Goal: Transaction & Acquisition: Purchase product/service

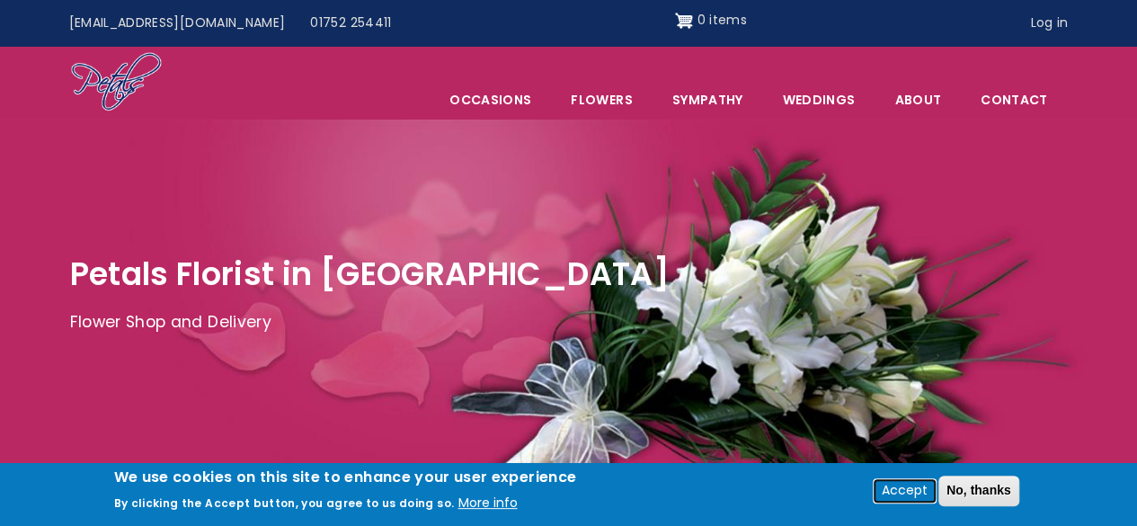
click at [912, 495] on button "Accept" at bounding box center [905, 491] width 60 height 22
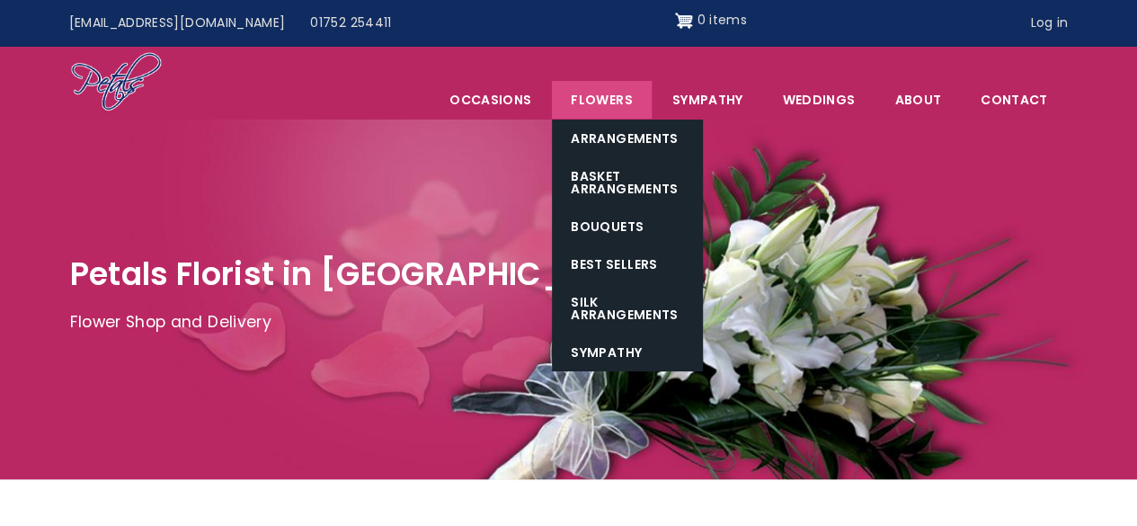
click at [602, 96] on link "Flowers" at bounding box center [601, 100] width 99 height 38
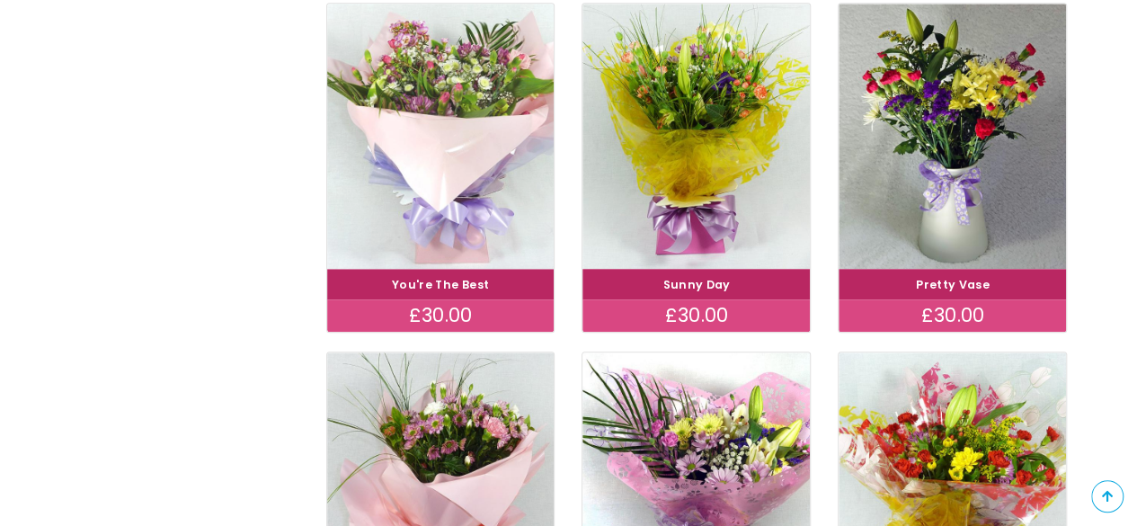
scroll to position [809, 0]
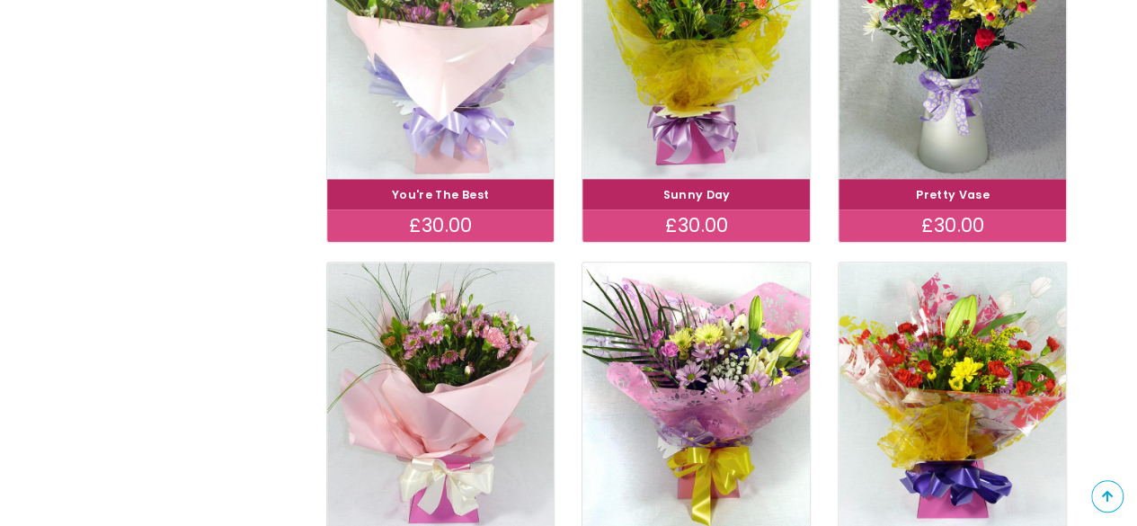
click at [451, 82] on img at bounding box center [440, 46] width 255 height 296
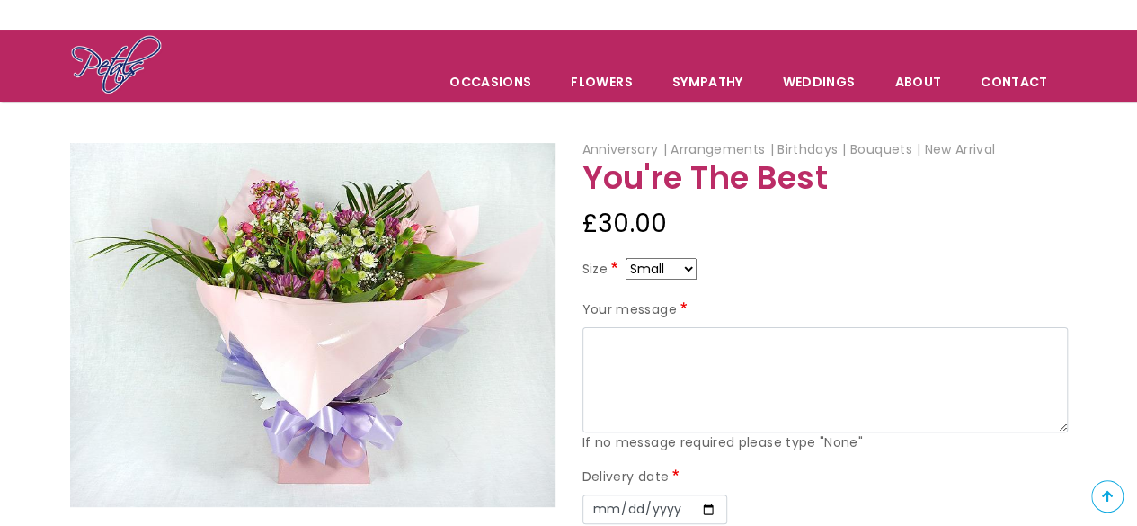
scroll to position [270, 0]
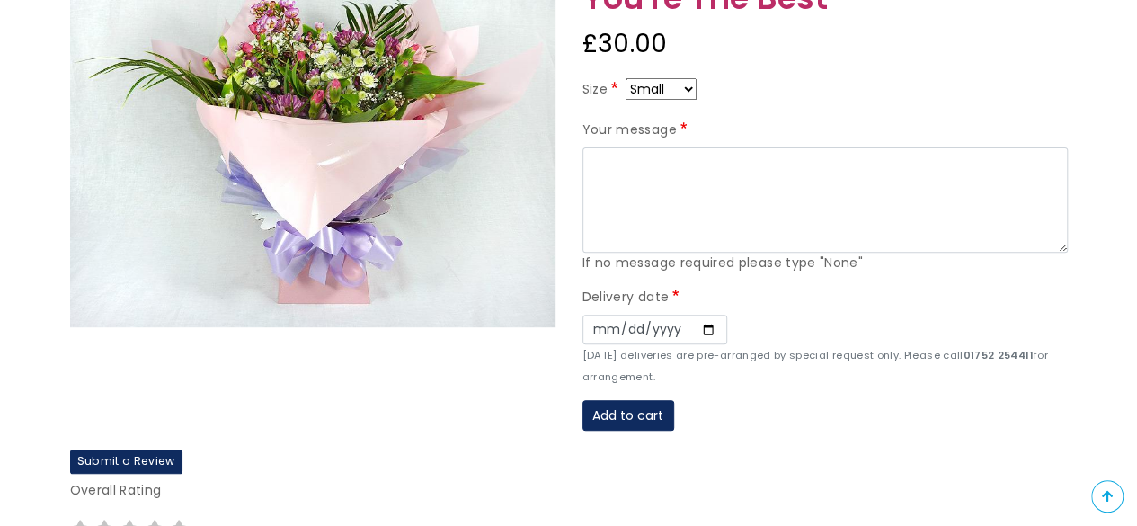
click at [363, 95] on img at bounding box center [312, 145] width 485 height 364
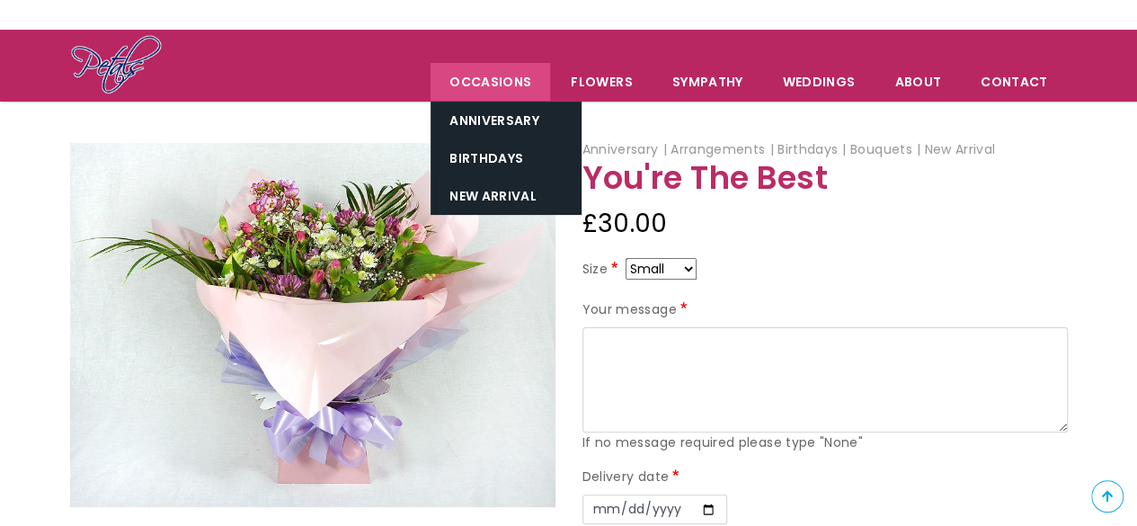
scroll to position [180, 0]
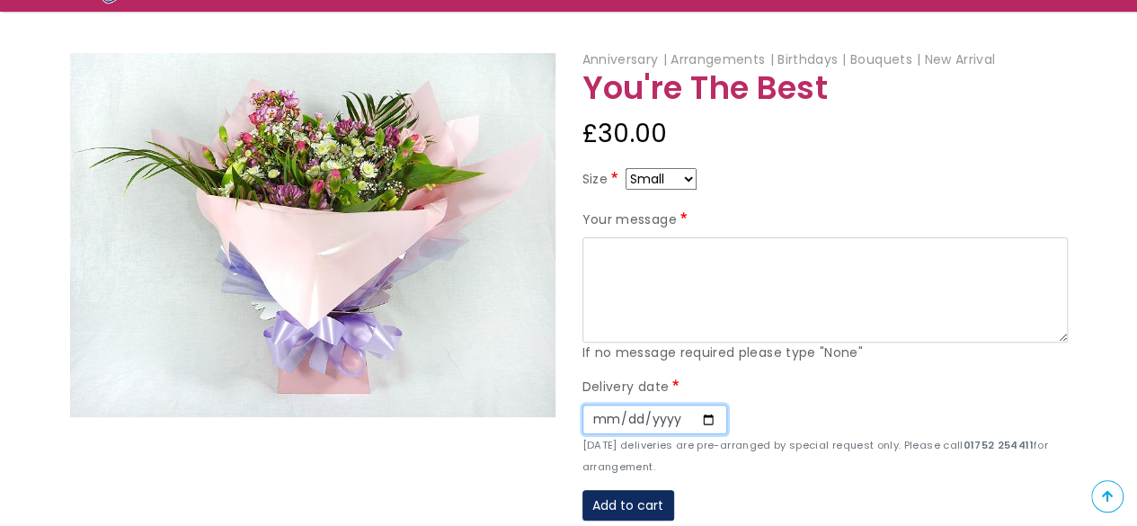
click at [699, 416] on input "Date" at bounding box center [655, 420] width 145 height 31
type input "2025-09-30"
click at [811, 378] on div "Delivery date Date 2025-09-30 Sunday deliveries are pre-arranged by special req…" at bounding box center [825, 427] width 485 height 101
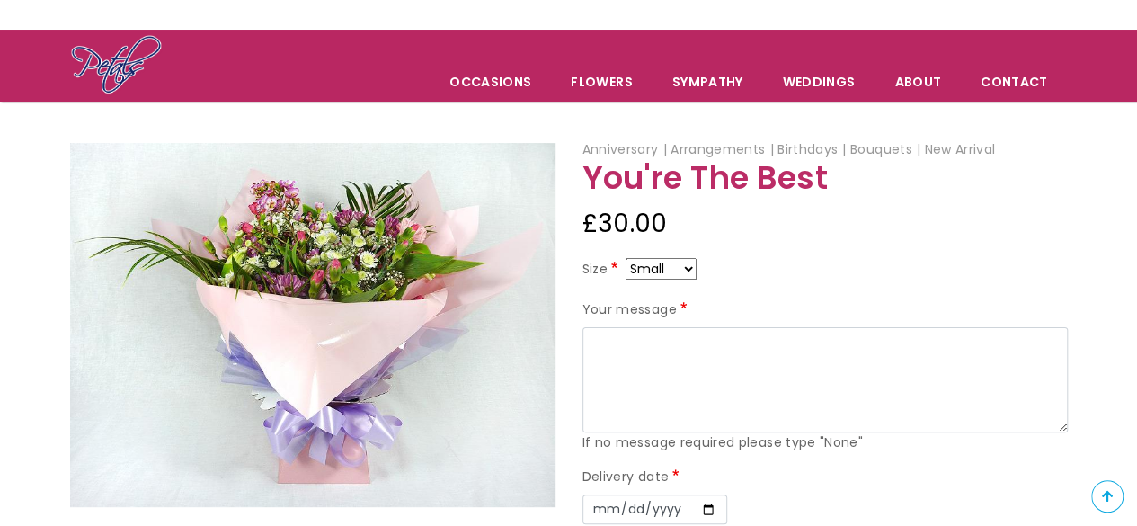
scroll to position [270, 0]
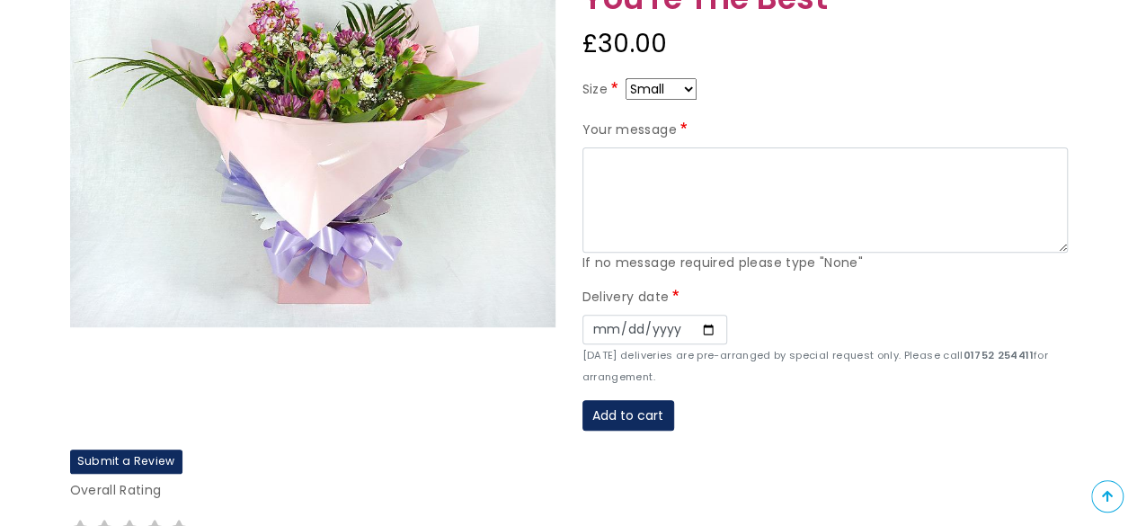
click at [676, 288] on label "Delivery date" at bounding box center [633, 298] width 101 height 22
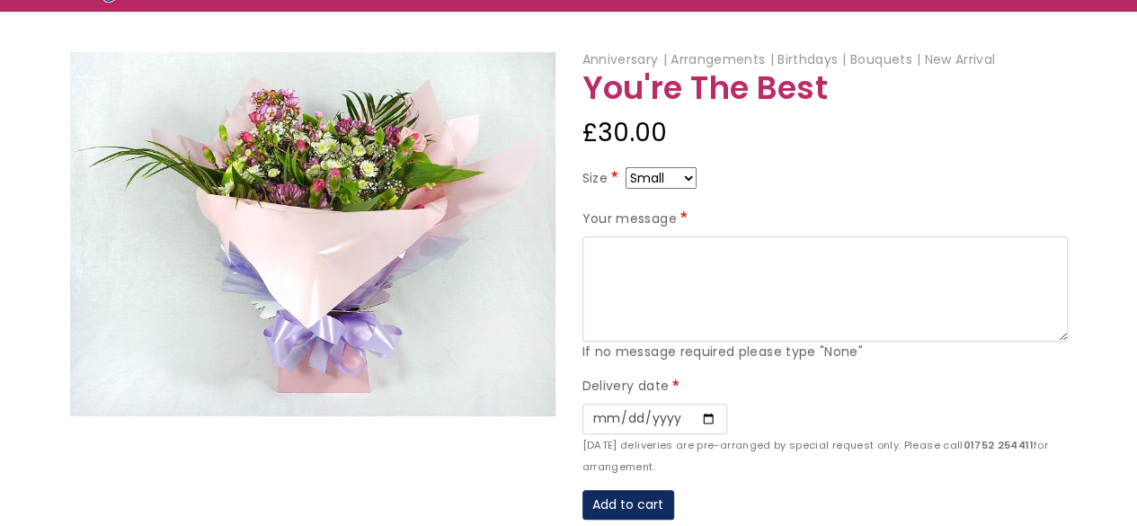
scroll to position [0, 0]
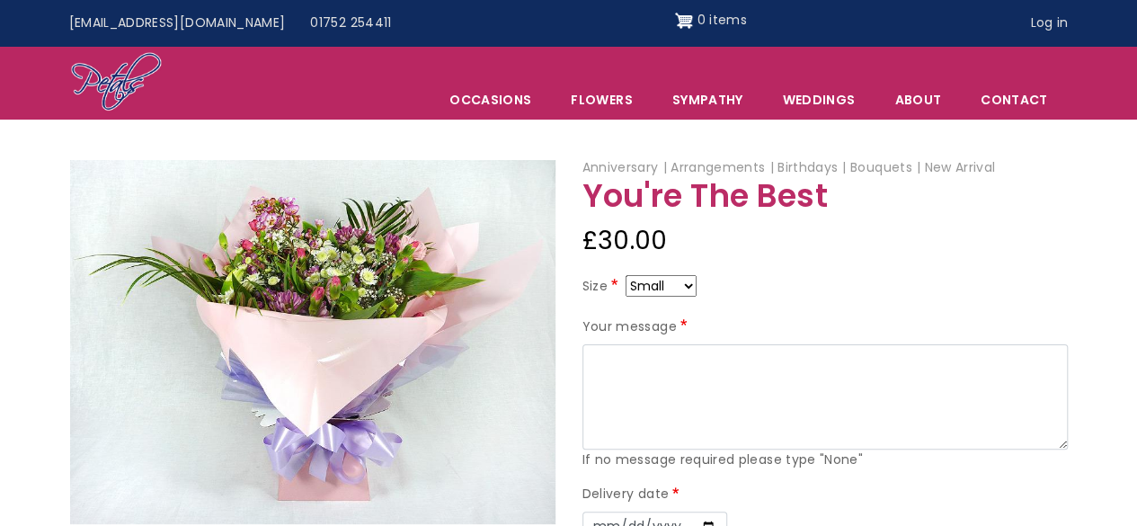
click at [852, 280] on div "Size Small Medium Large" at bounding box center [825, 289] width 485 height 29
click at [692, 281] on select "Small Medium Large" at bounding box center [661, 286] width 71 height 22
click at [768, 275] on div "Size Small Medium Large" at bounding box center [825, 289] width 485 height 29
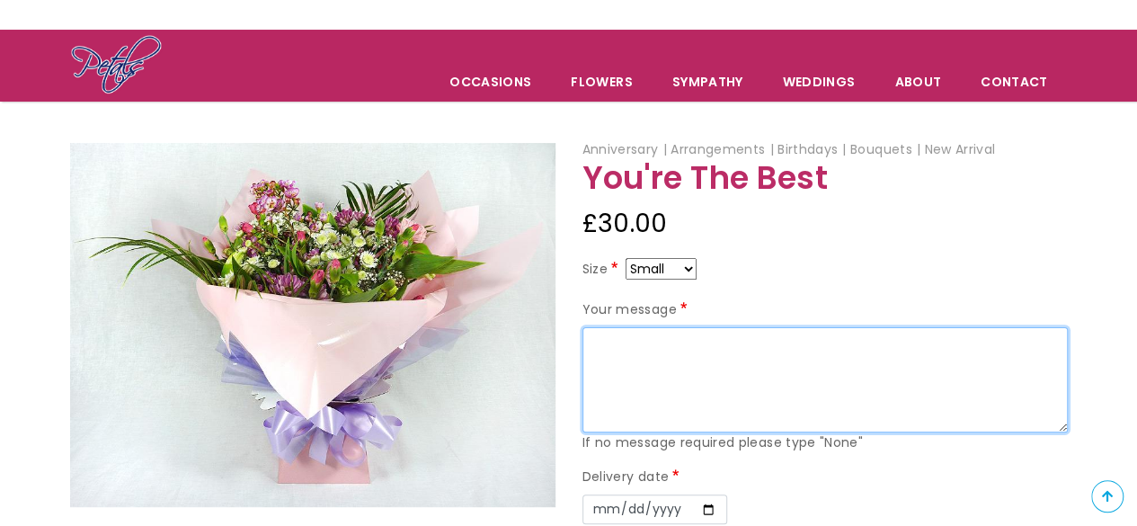
click at [767, 373] on textarea "Your message" at bounding box center [825, 380] width 485 height 106
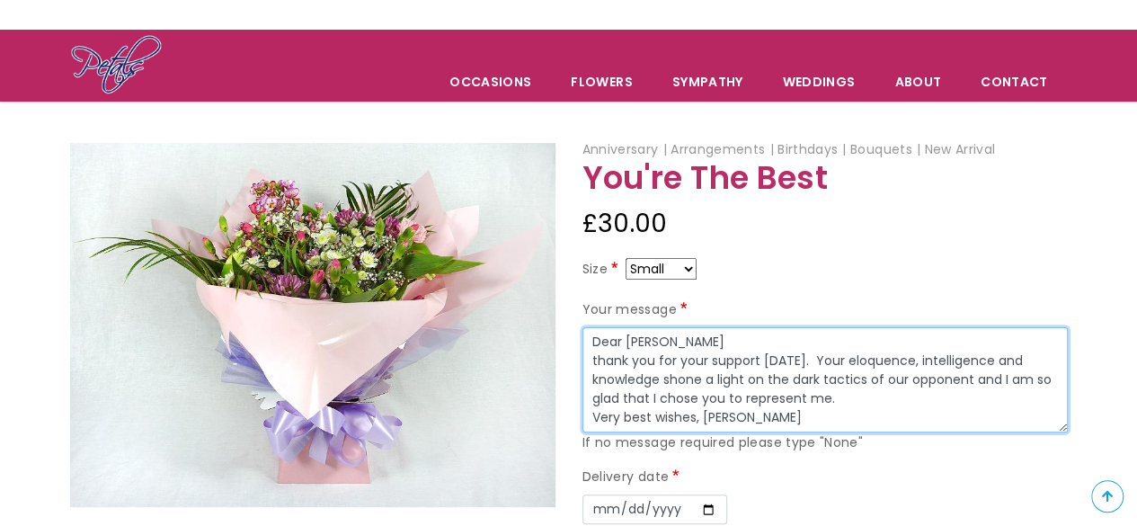
scroll to position [180, 0]
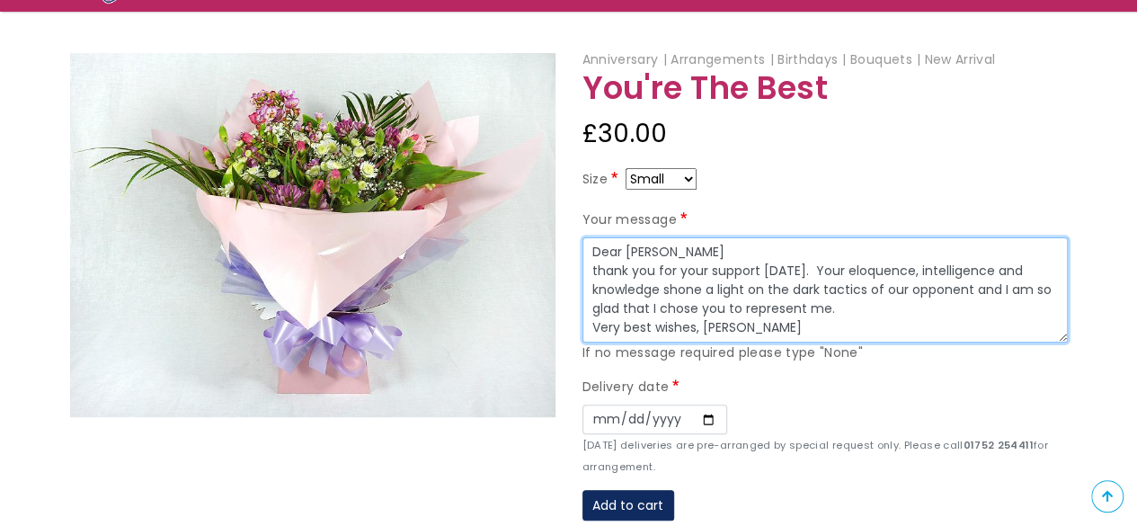
click at [652, 307] on textarea "Dear Alison thank you for your support yesterday. Your eloquence, intelligence …" at bounding box center [825, 290] width 485 height 106
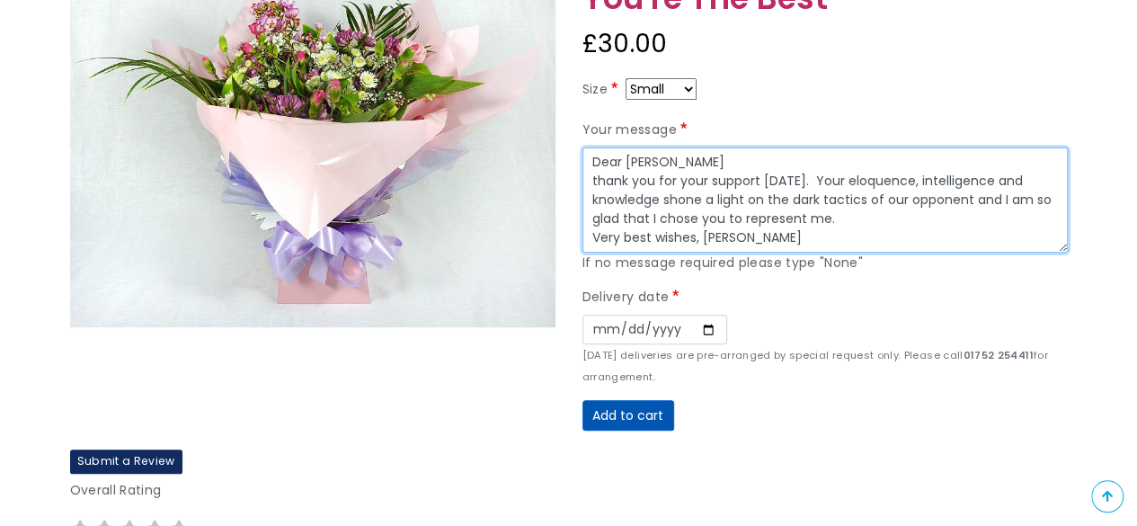
type textarea "Dear Alison thank you for your support yesterday. Your eloquence, intelligence …"
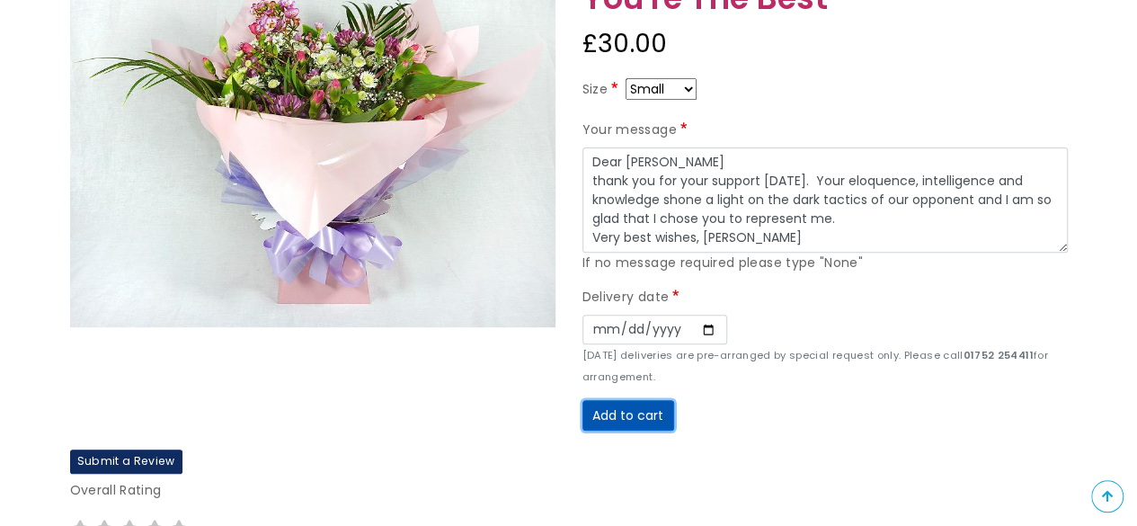
click at [640, 421] on button "Add to cart" at bounding box center [629, 415] width 92 height 31
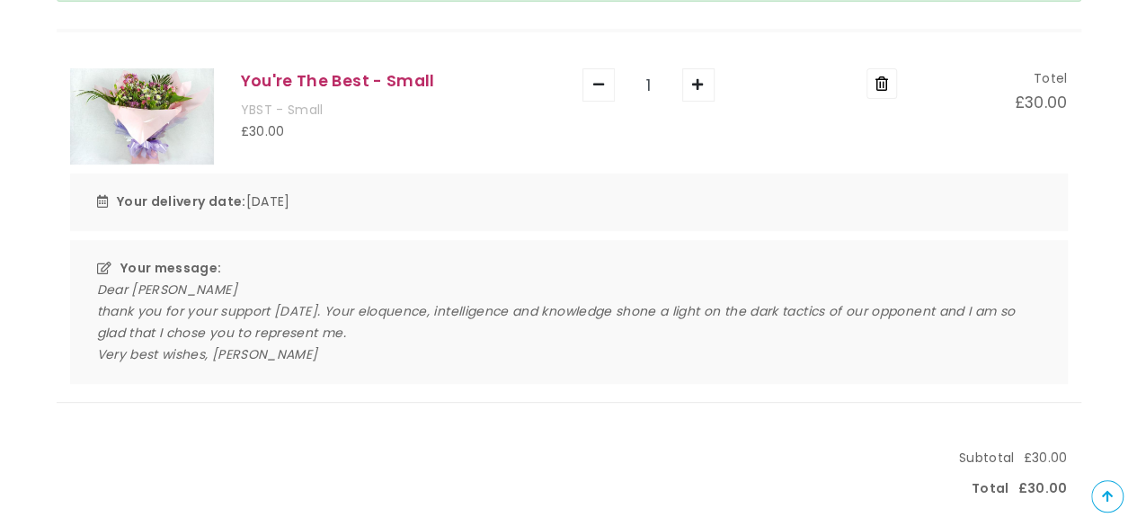
scroll to position [360, 0]
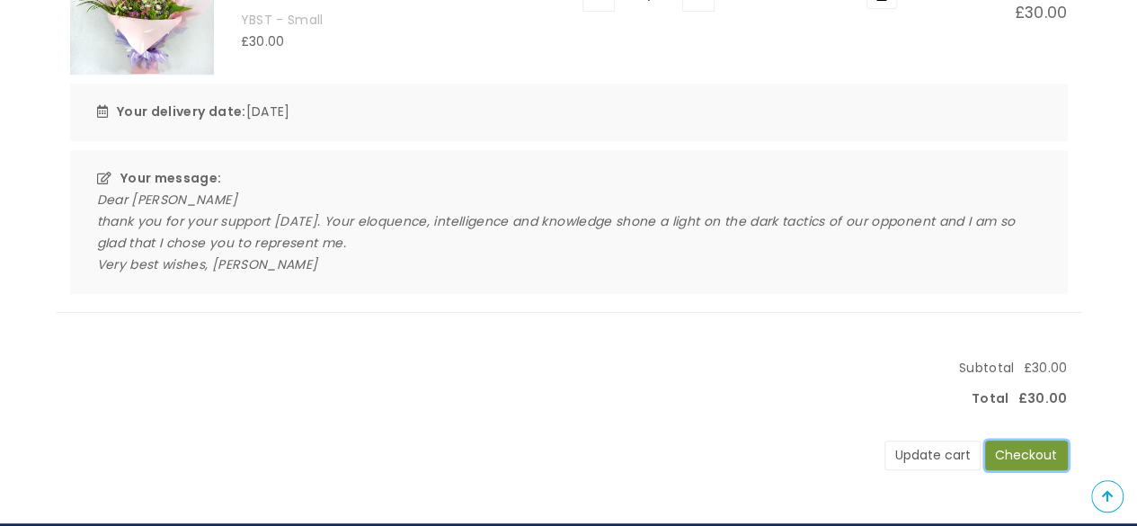
click at [1007, 452] on button "Checkout" at bounding box center [1026, 455] width 83 height 31
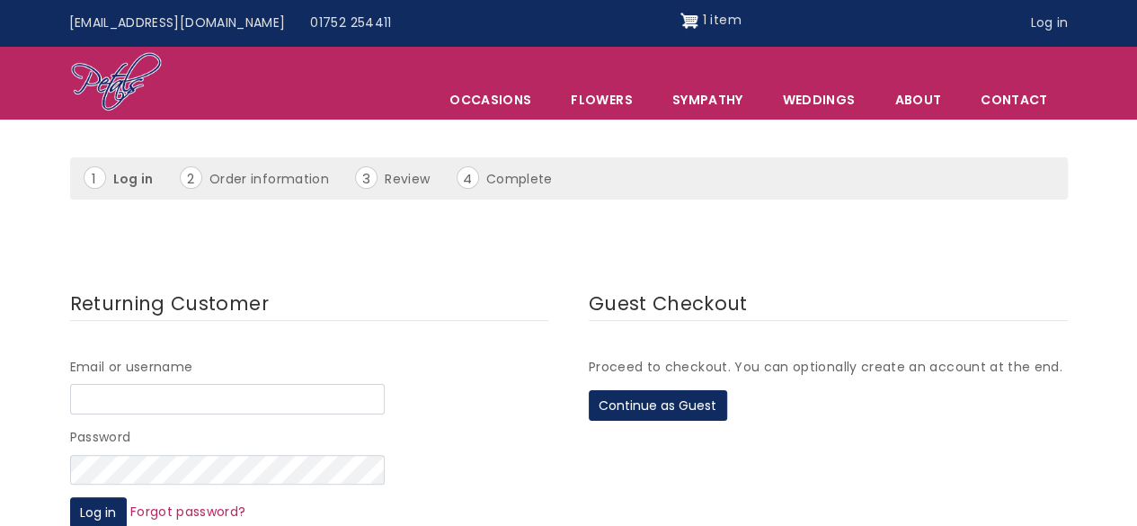
scroll to position [180, 0]
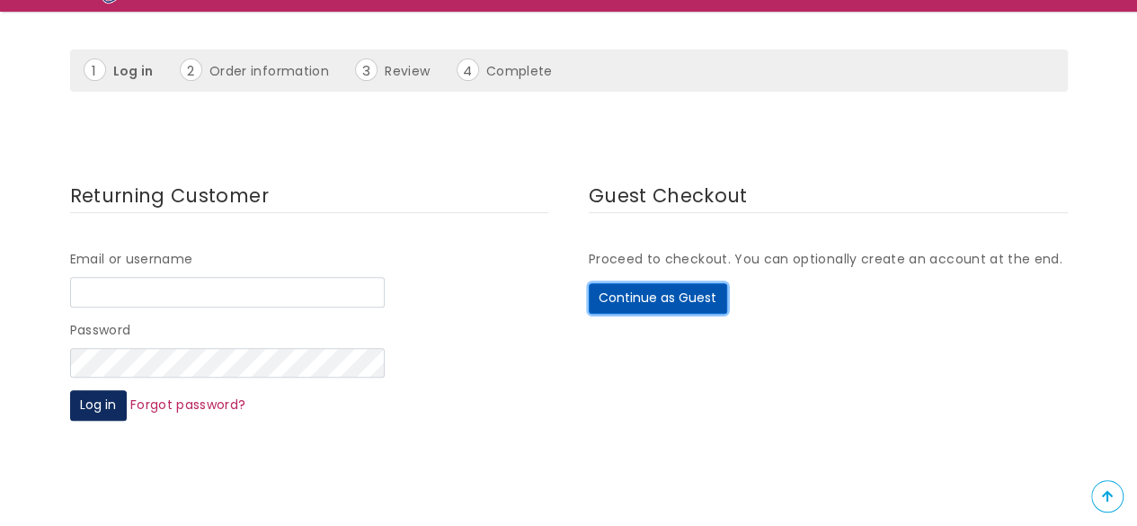
click at [696, 286] on button "Continue as Guest" at bounding box center [658, 298] width 138 height 31
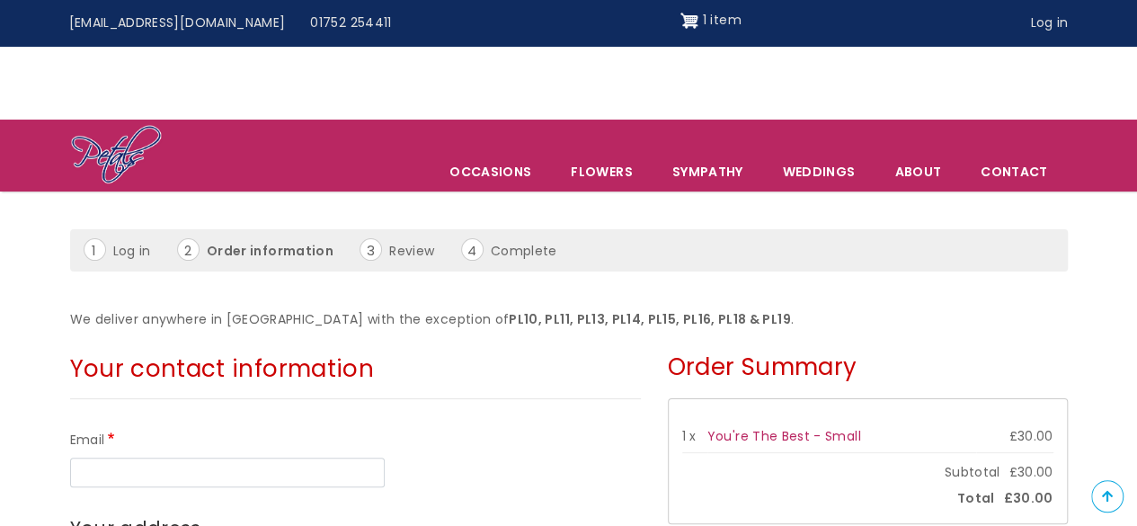
scroll to position [342, 0]
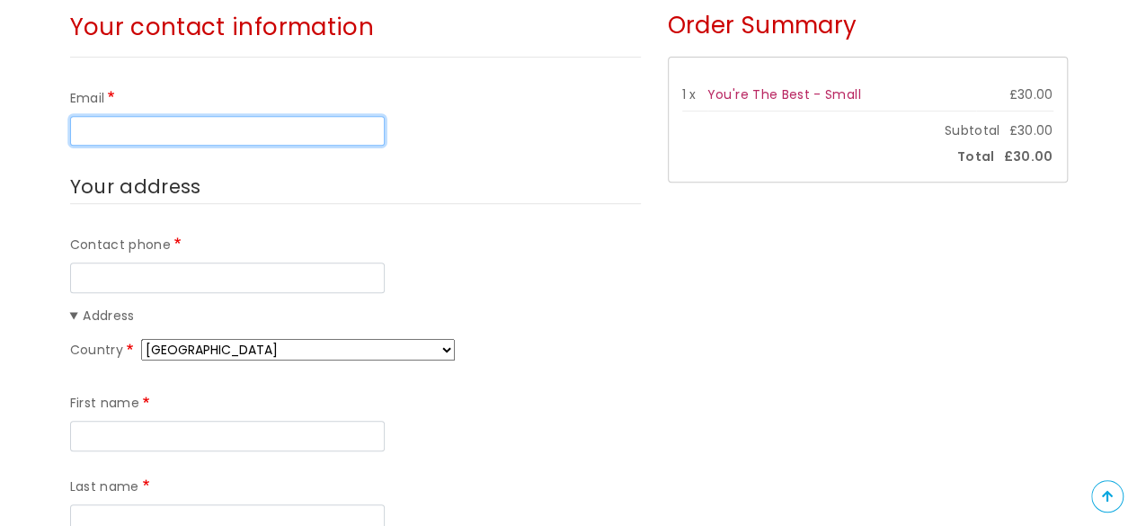
click at [315, 124] on input "Email" at bounding box center [227, 131] width 315 height 31
type input "[EMAIL_ADDRESS][DOMAIN_NAME]"
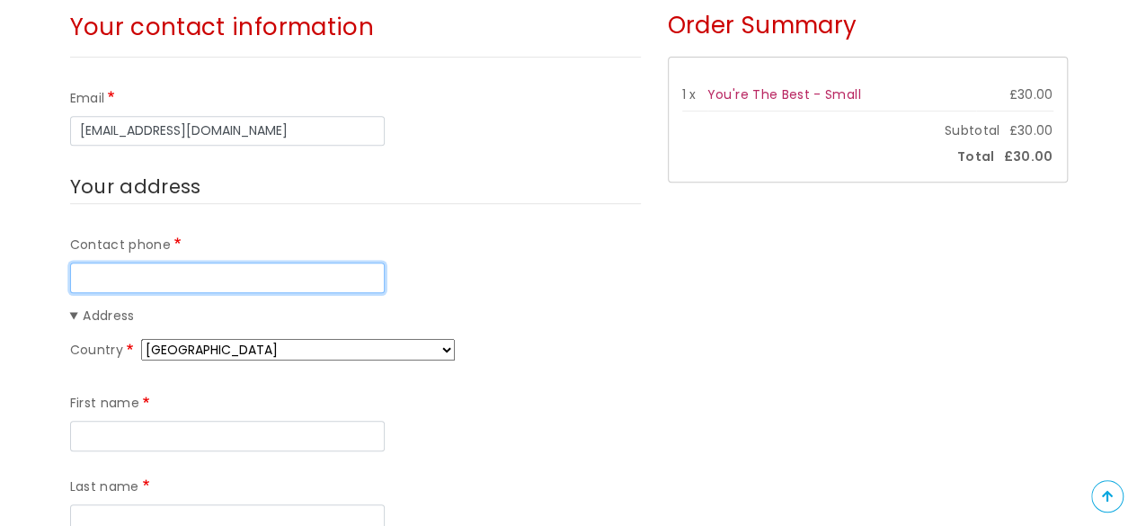
type input "07713966254"
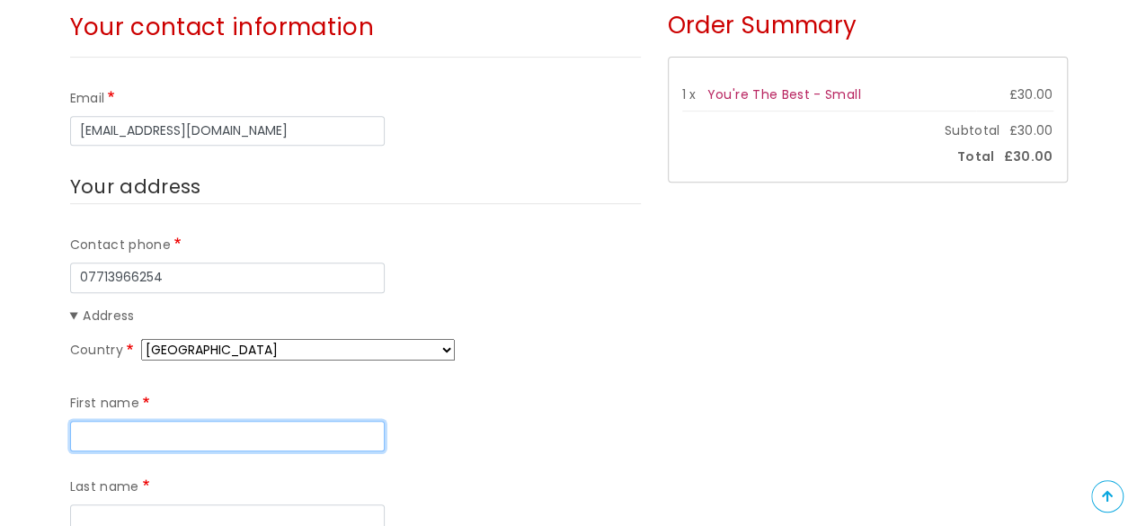
type input "[PERSON_NAME]"
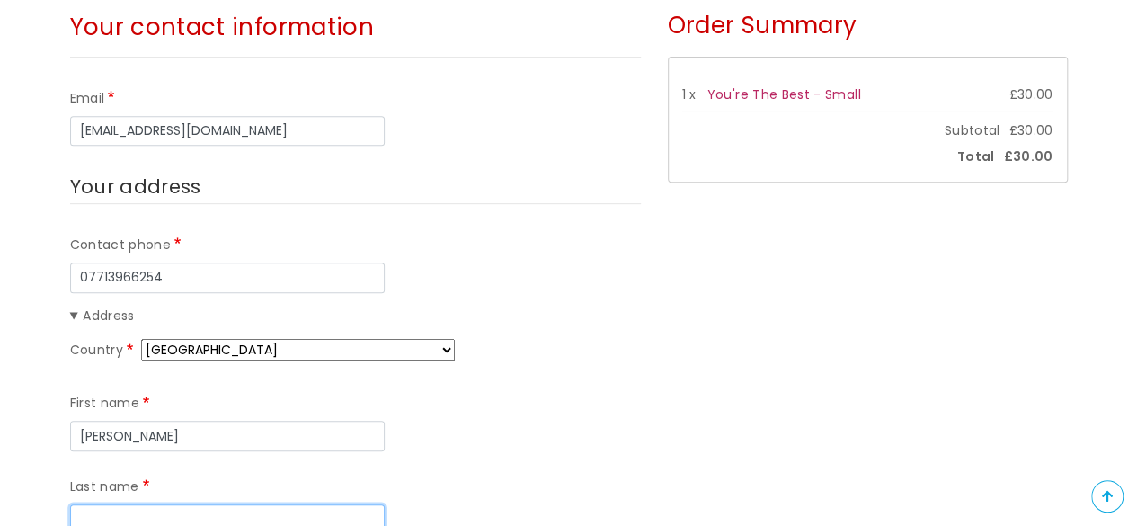
type input "Crew"
type input "[STREET_ADDRESS][PERSON_NAME]"
type input "Any other White background"
type input "EX2 9FD"
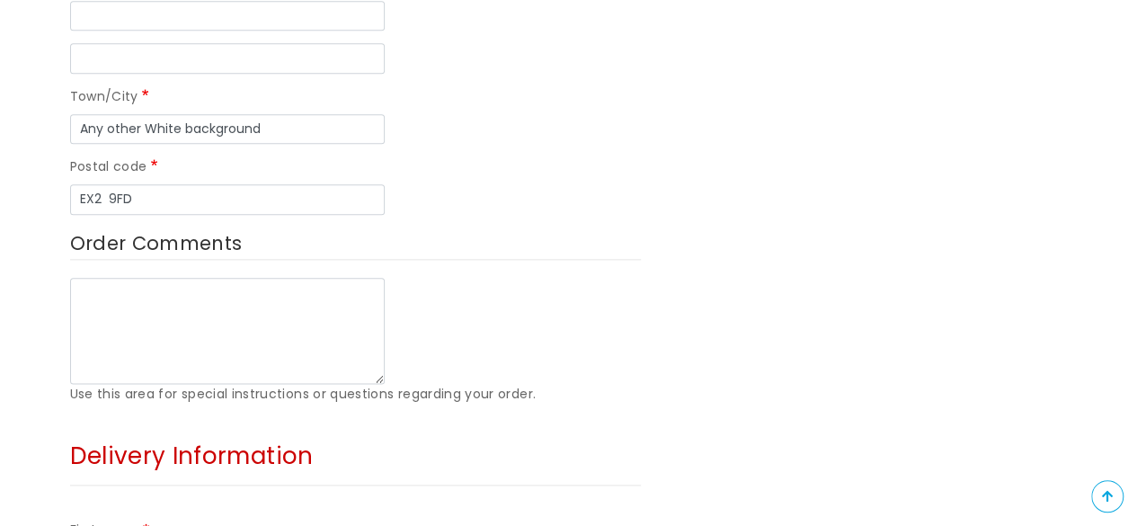
scroll to position [1061, 0]
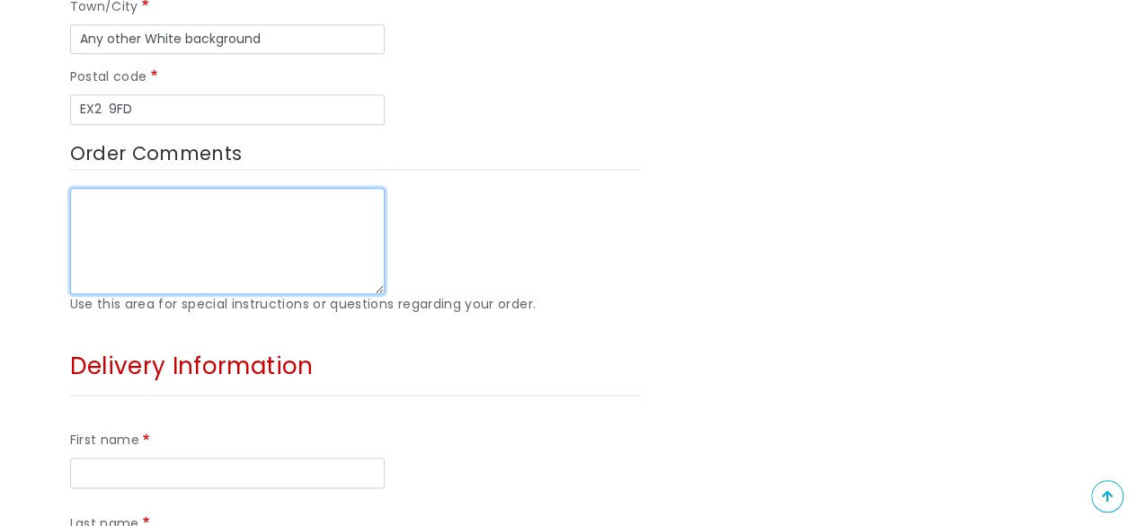
click at [332, 188] on textarea "Order Comments" at bounding box center [227, 241] width 315 height 106
type textarea "a"
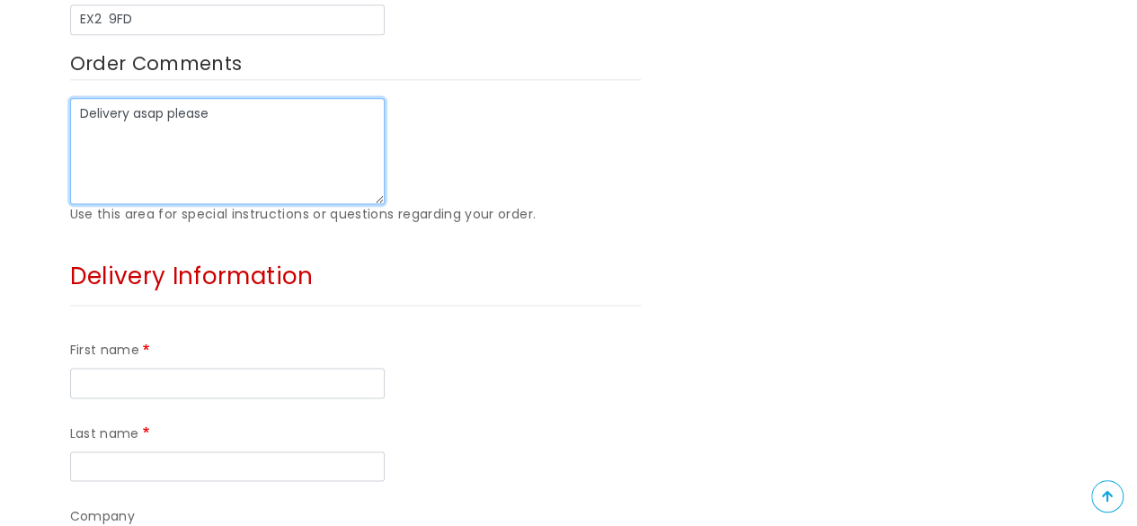
type textarea "Delivery asap please"
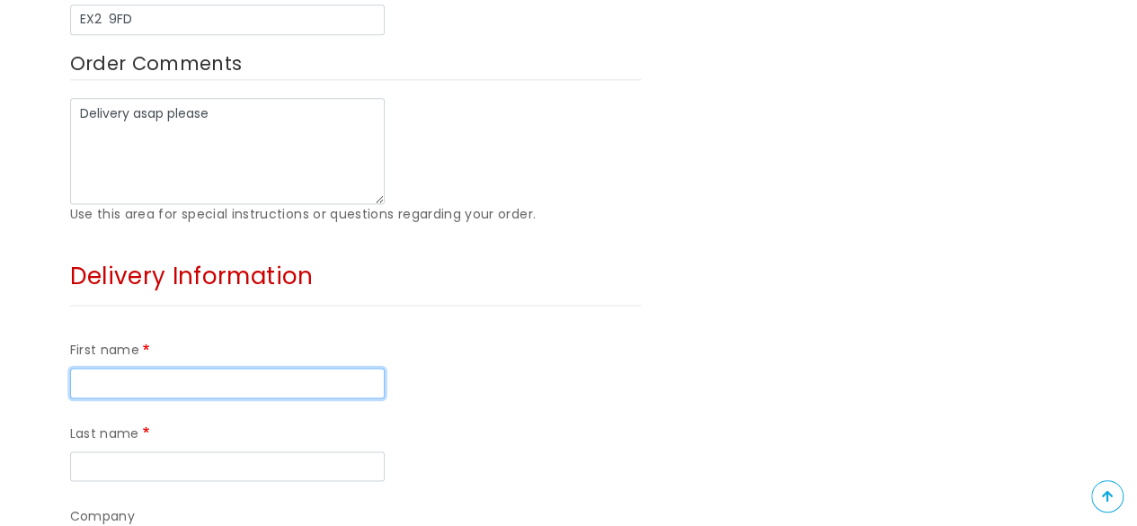
drag, startPoint x: 131, startPoint y: 300, endPoint x: 221, endPoint y: 253, distance: 101.7
click at [131, 368] on input "First name" at bounding box center [227, 383] width 315 height 31
type input "[PERSON_NAME]"
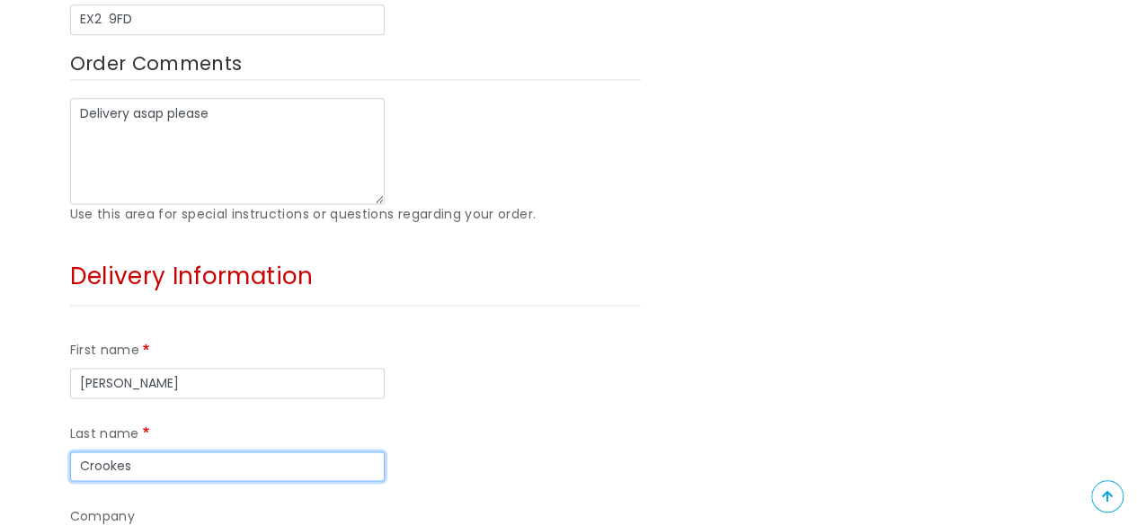
type input "Crookes"
type input "KBG Chambers"
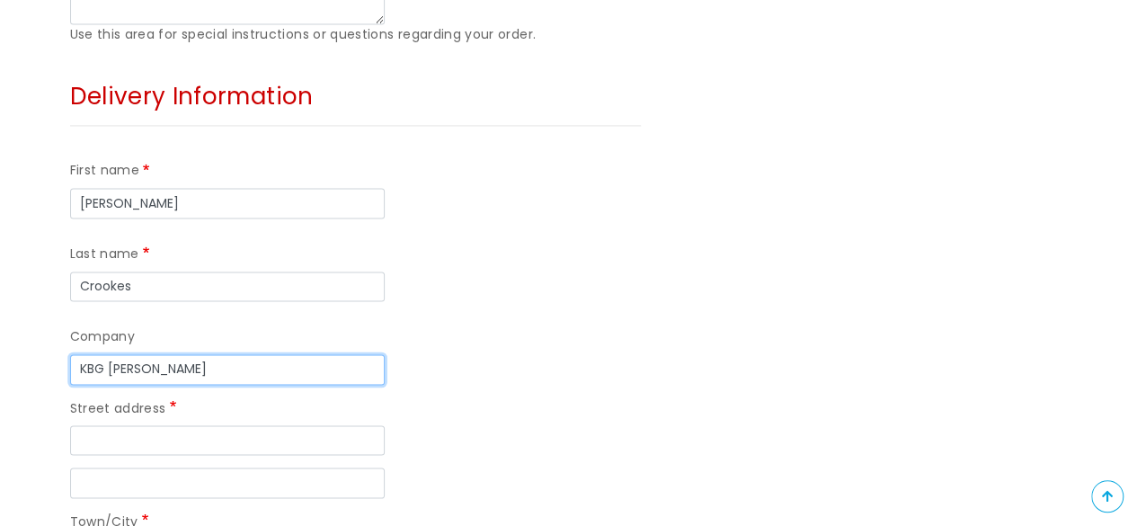
scroll to position [1420, 0]
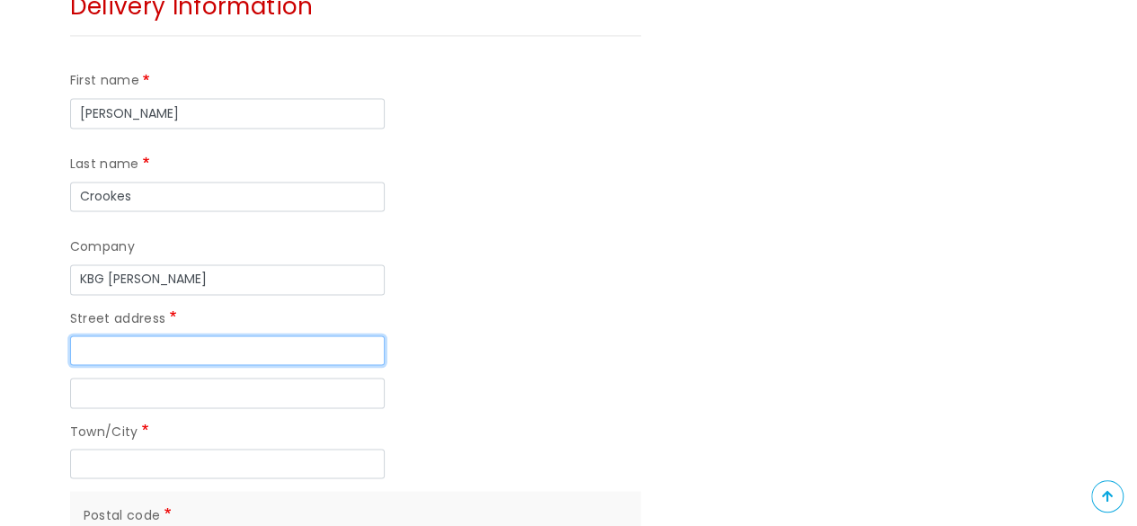
click at [160, 335] on input "Street address" at bounding box center [227, 350] width 315 height 31
paste input "Unit 18 Mills Bakery Royal William Yard Plymouth Devon PL1 3GE"
drag, startPoint x: 329, startPoint y: 184, endPoint x: 528, endPoint y: 179, distance: 198.7
click at [528, 307] on div "Street address Unit 18 Mills Bakery Royal William Yard Plymouth Devon PL1 3GE" at bounding box center [355, 336] width 571 height 58
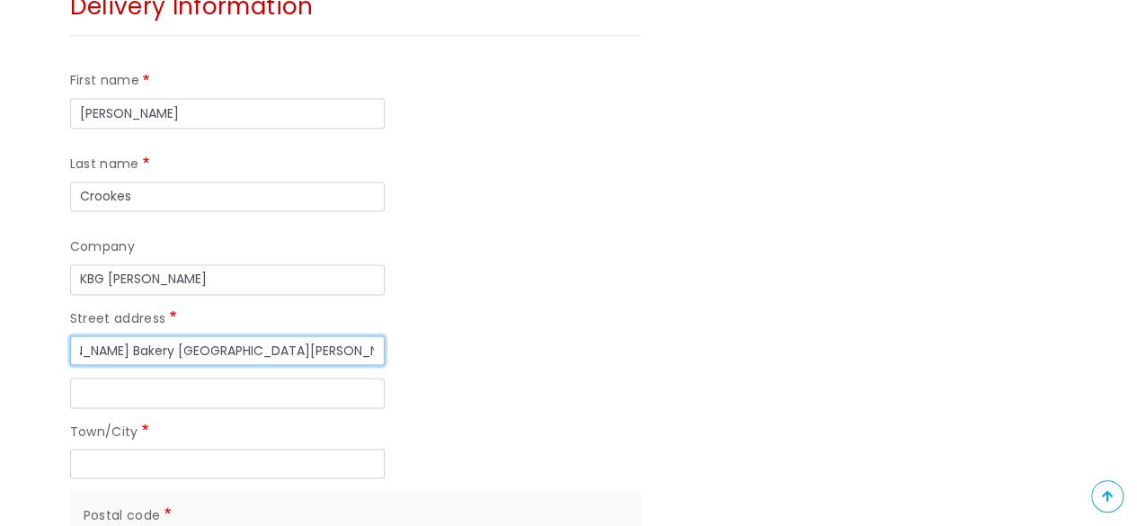
type input "Unit 18 Mills Bakery Royal William Yard Plymouth Devon"
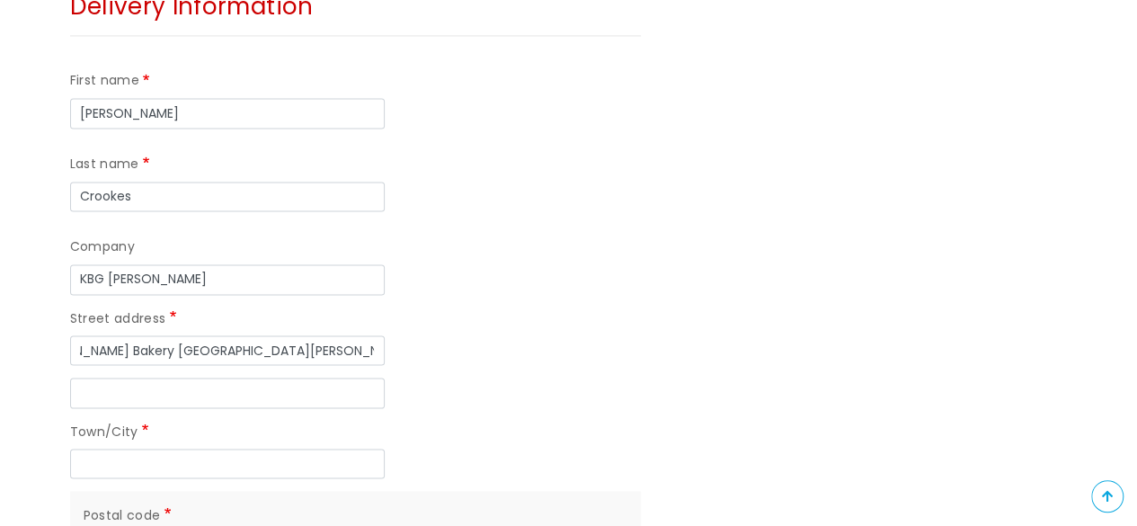
scroll to position [0, 0]
type input "PL1 3GE"
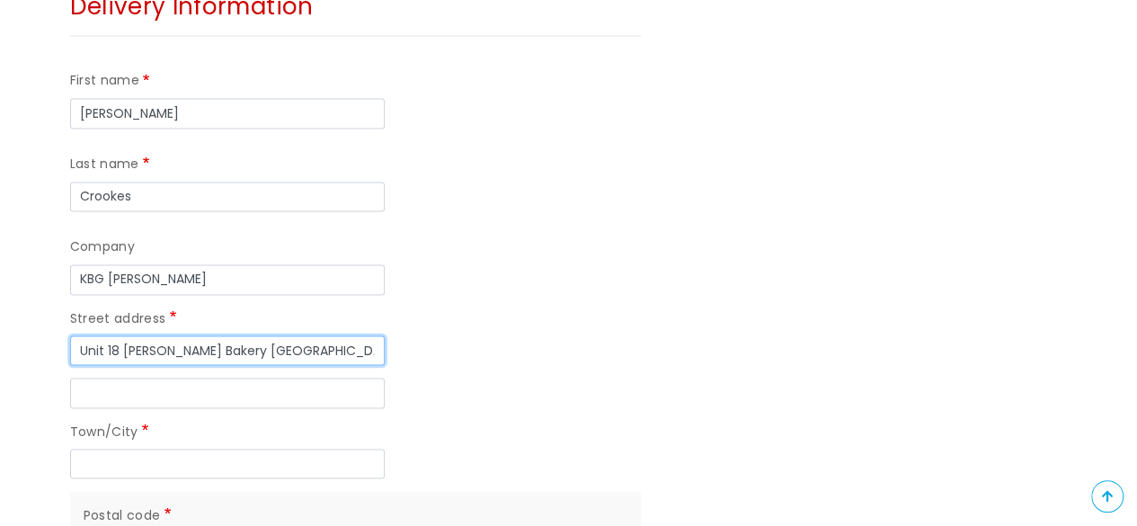
click at [351, 335] on input "Unit 18 Mills Bakery Royal William Yard Plymouth Devon" at bounding box center [227, 350] width 315 height 31
click at [353, 335] on input "Unit 18 Mills Bakery Royal William Yard Plymouth Devon" at bounding box center [227, 350] width 315 height 31
type input "Unit 18 Mills Bakery Royal William Yard Devon"
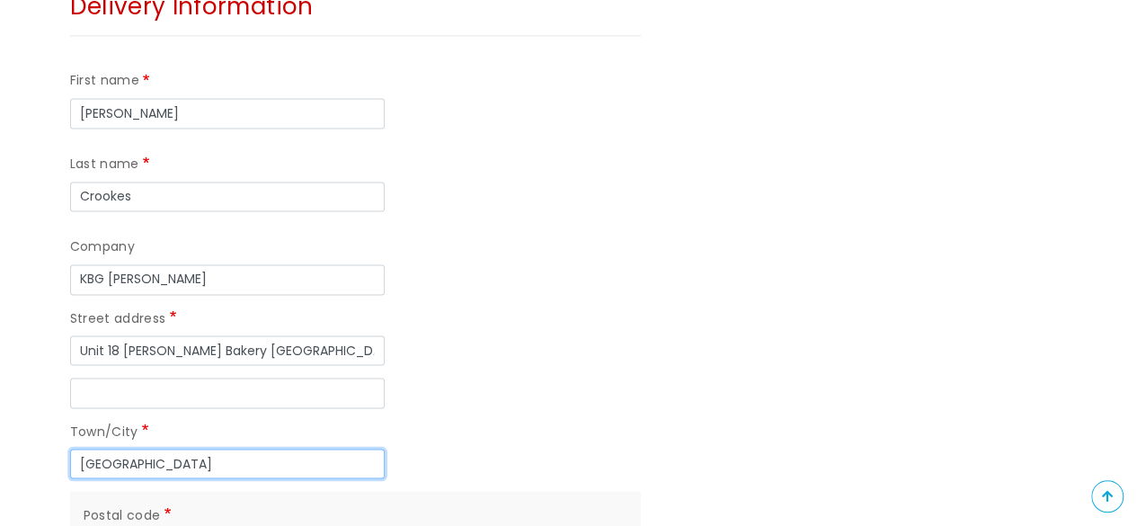
type input "Plymouth"
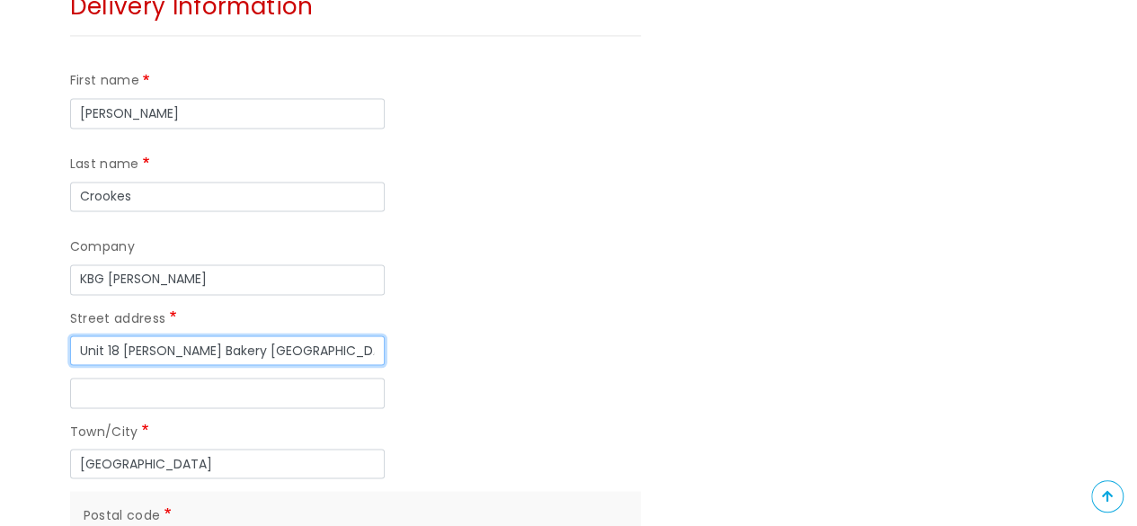
drag, startPoint x: 204, startPoint y: 179, endPoint x: 351, endPoint y: 188, distance: 146.8
click at [351, 335] on input "Unit 18 Mills Bakery Royal William Yard Devon" at bounding box center [227, 350] width 315 height 31
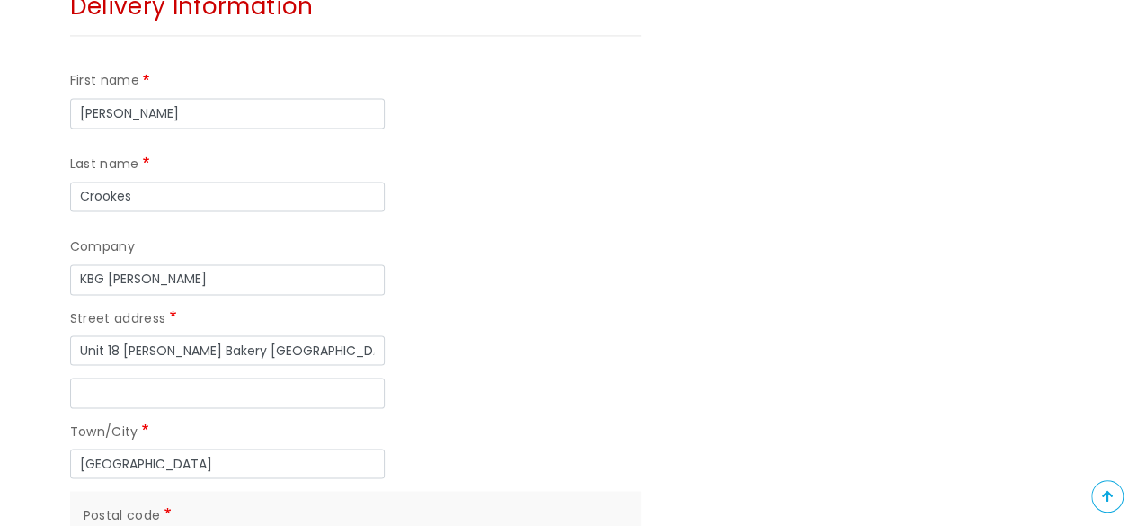
click at [395, 307] on div "Street address Unit 18 Mills Bakery Royal William Yard Devon" at bounding box center [355, 336] width 571 height 58
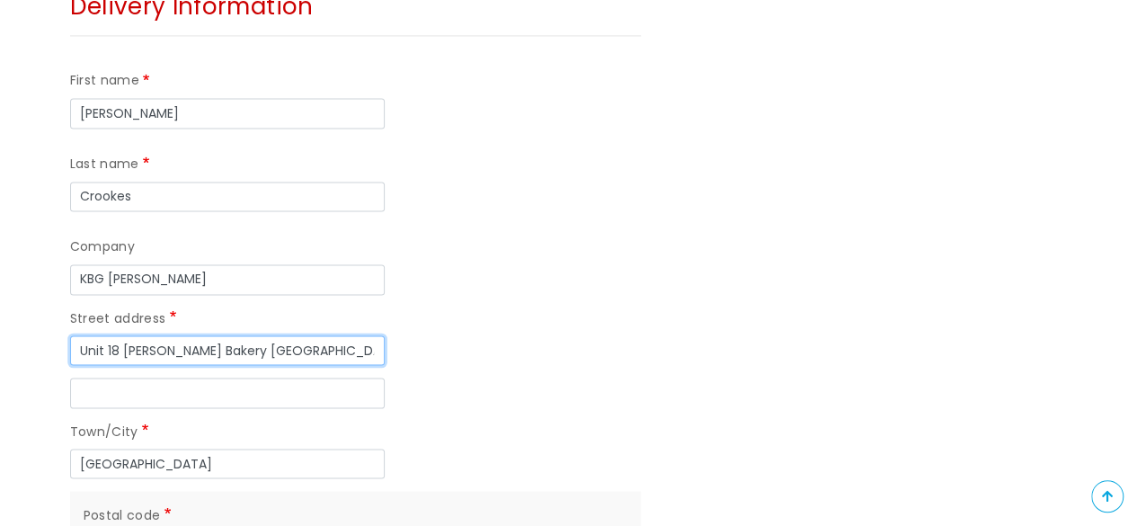
drag, startPoint x: 198, startPoint y: 179, endPoint x: 369, endPoint y: 175, distance: 170.8
click at [369, 335] on input "Unit 18 Mills Bakery Royal William Yard Devon" at bounding box center [227, 350] width 315 height 31
type input "Unit 18 Mills Bakery"
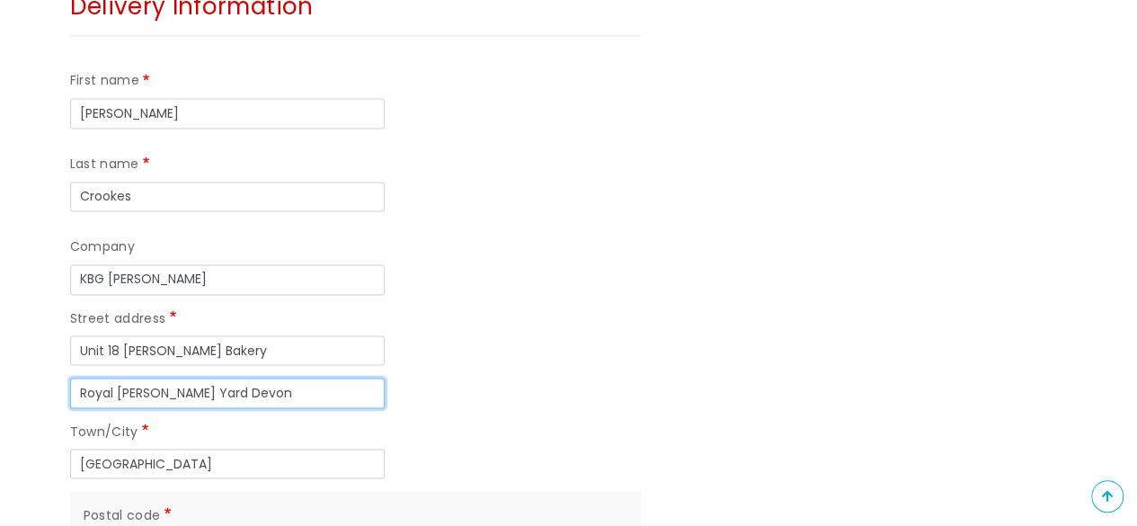
click at [315, 378] on input "Royal William Yard Devon" at bounding box center [227, 393] width 315 height 31
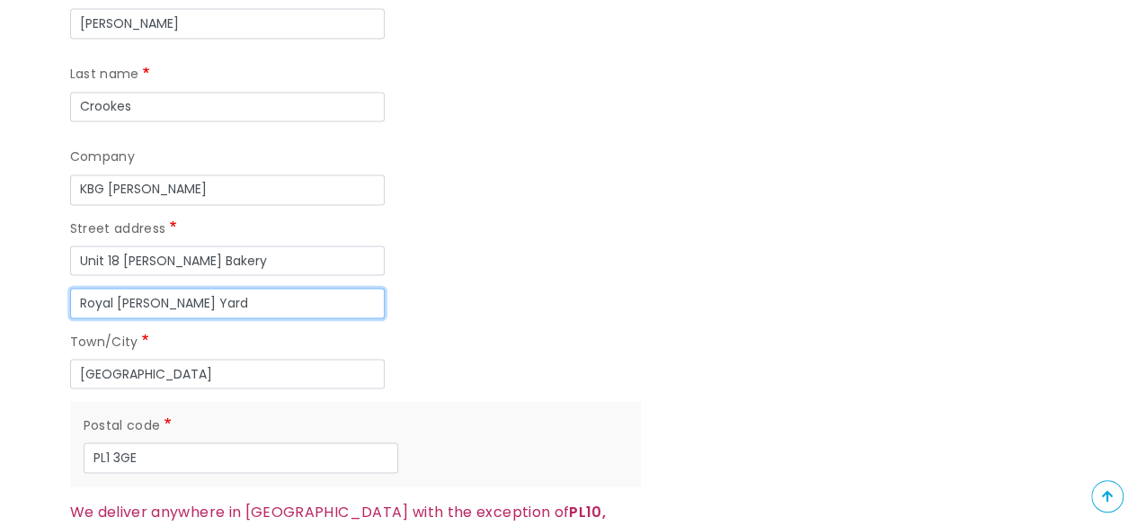
scroll to position [1690, 0]
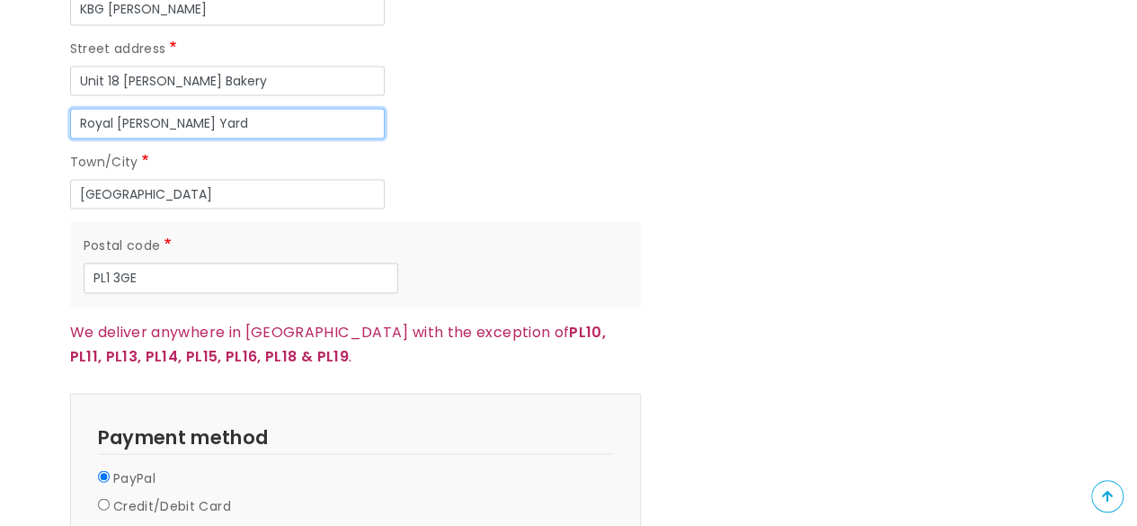
type input "Royal William Yard"
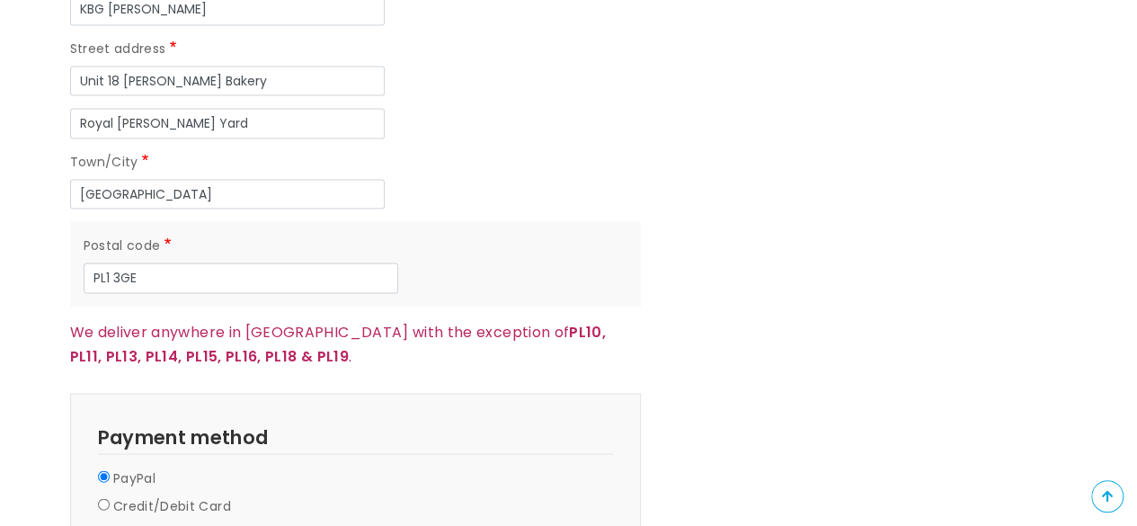
click at [210, 495] on label "Credit/Debit Card" at bounding box center [172, 506] width 118 height 22
click at [110, 498] on input "Credit/Debit Card" at bounding box center [104, 504] width 12 height 12
radio input "true"
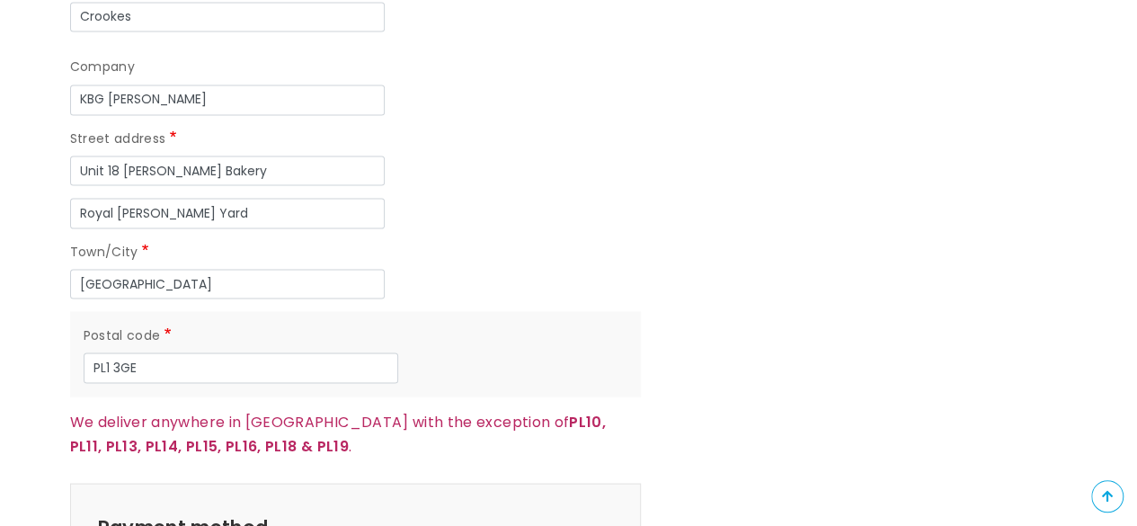
scroll to position [1780, 0]
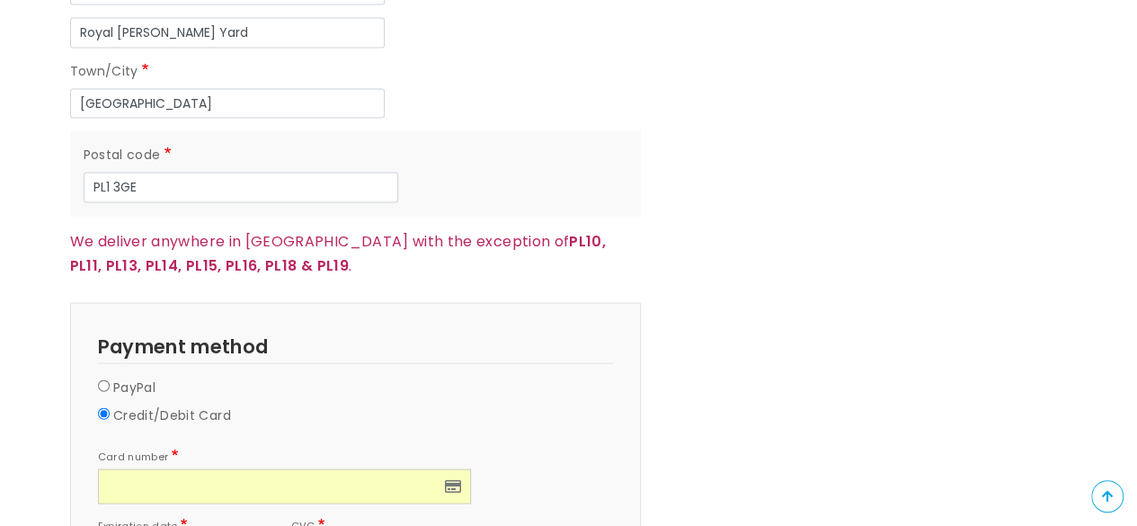
click at [570, 405] on div "Credit/Debit Card" at bounding box center [355, 419] width 515 height 28
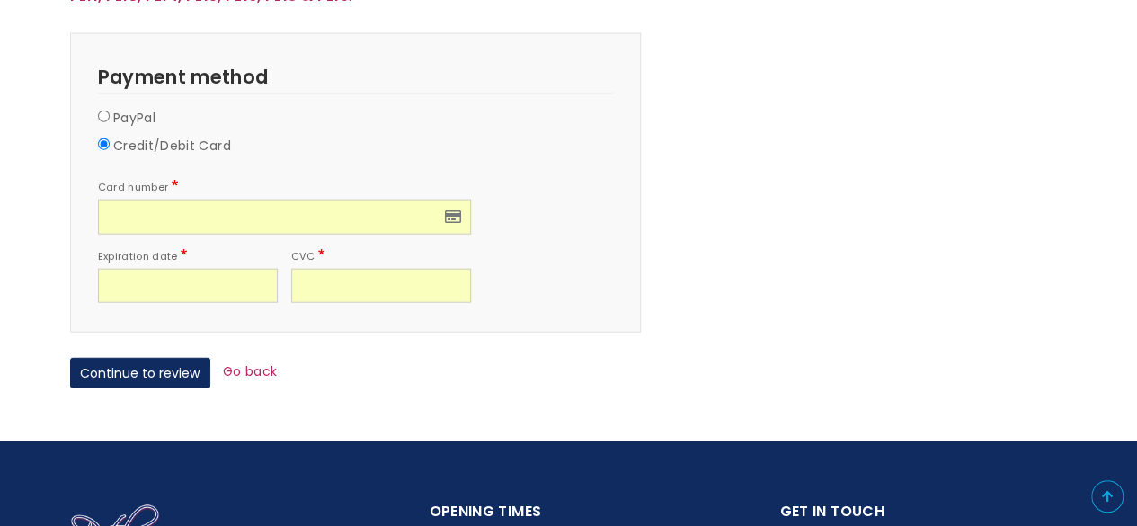
scroll to position [2139, 0]
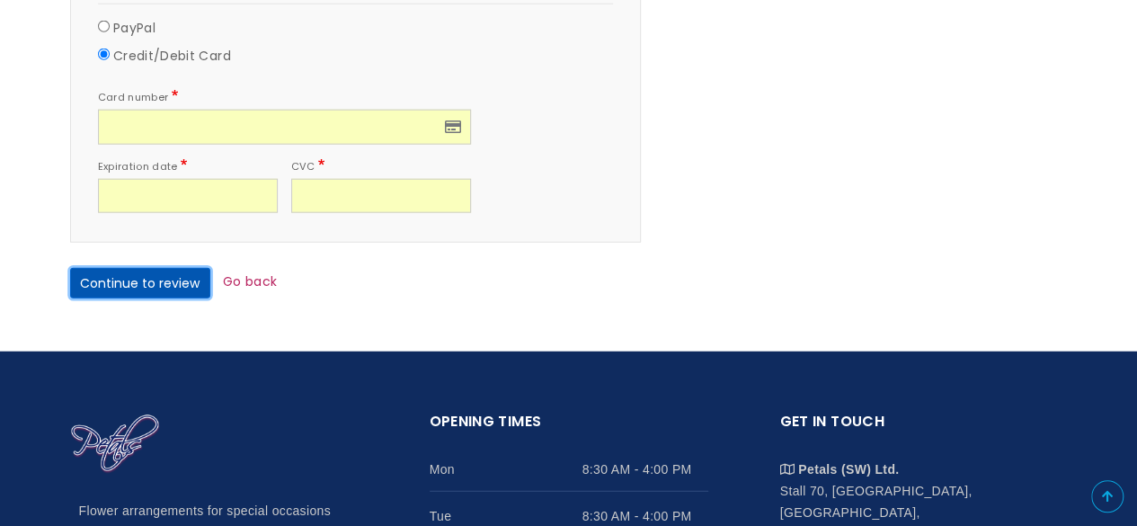
click at [149, 268] on button "Continue to review" at bounding box center [140, 283] width 140 height 31
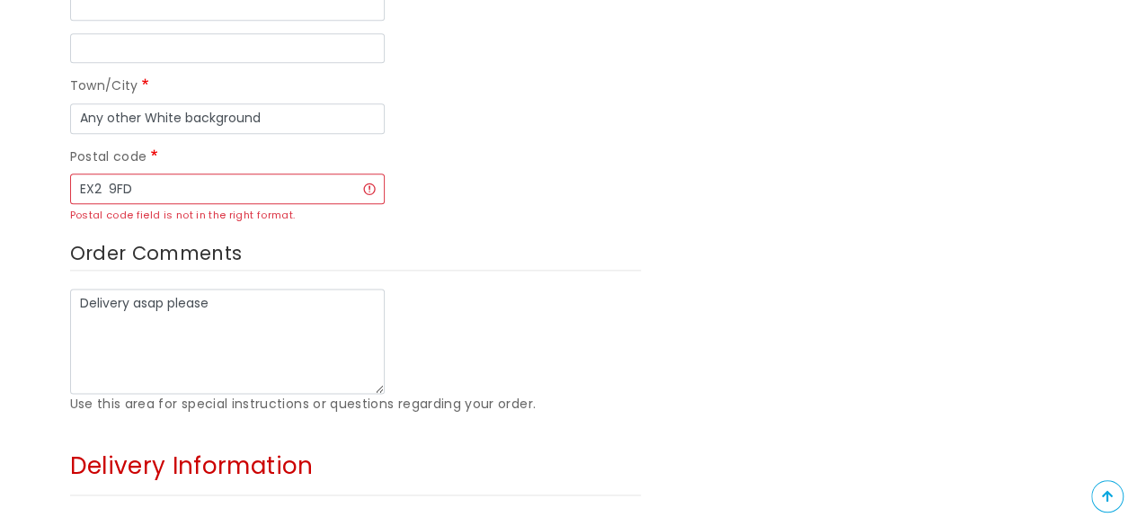
scroll to position [971, 0]
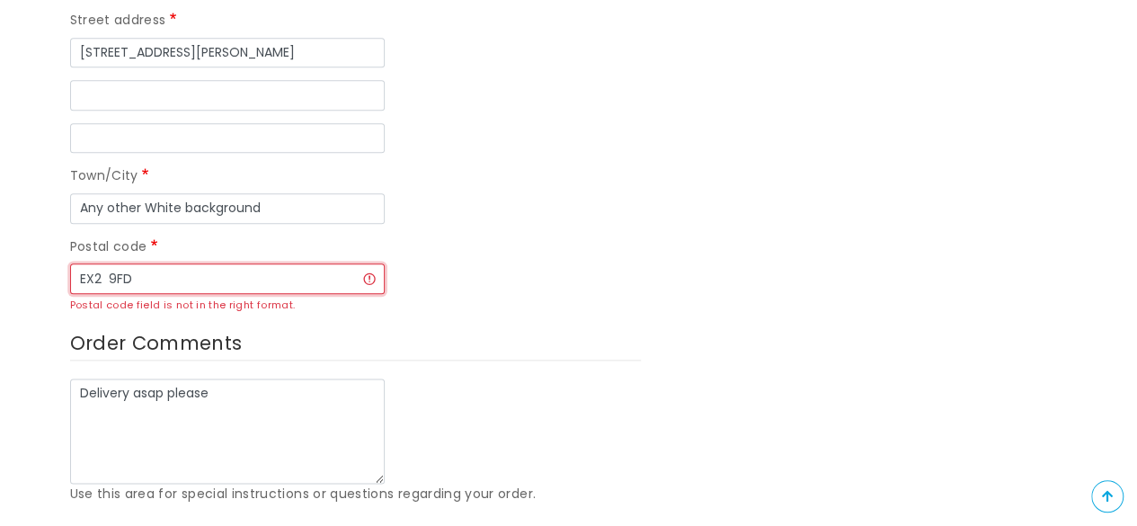
click at [106, 263] on input "EX2 9FD" at bounding box center [227, 278] width 315 height 31
type input "EX2 9FD"
click at [494, 236] on div "Postal code EX2 9FD Postal code field is not in the right format." at bounding box center [355, 275] width 571 height 78
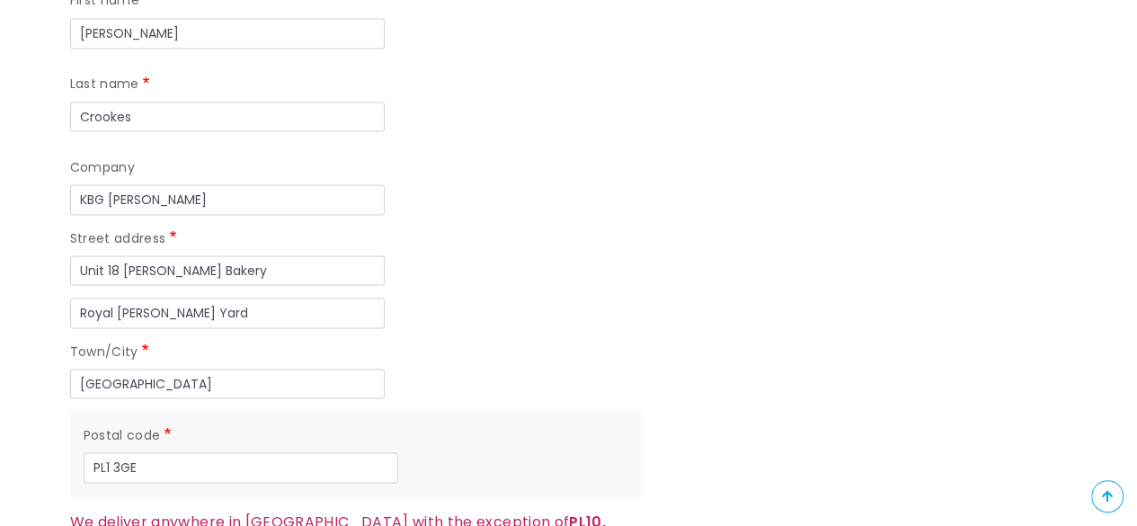
scroll to position [1690, 0]
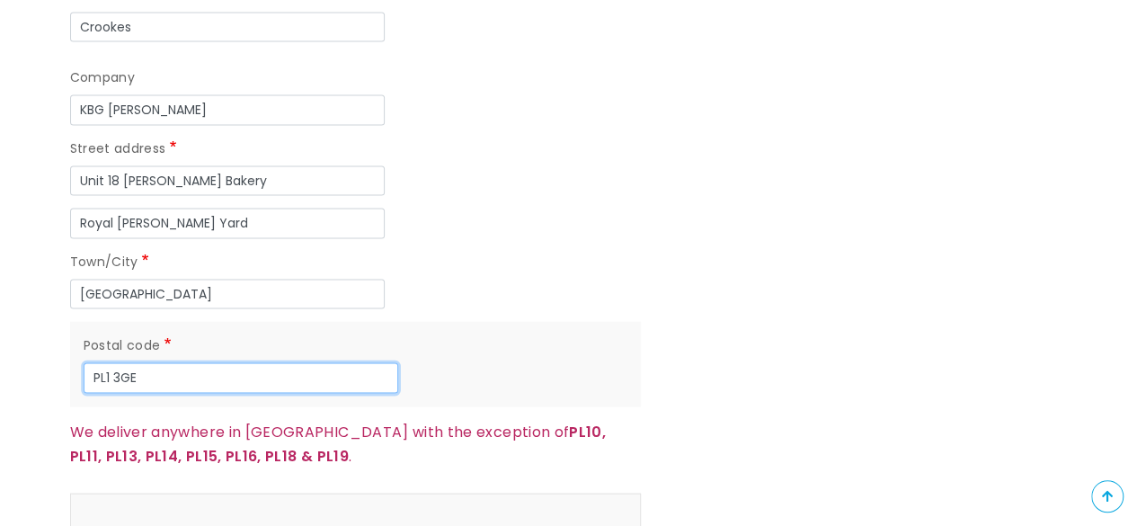
click at [262, 362] on input "PL1 3GE" at bounding box center [241, 377] width 315 height 31
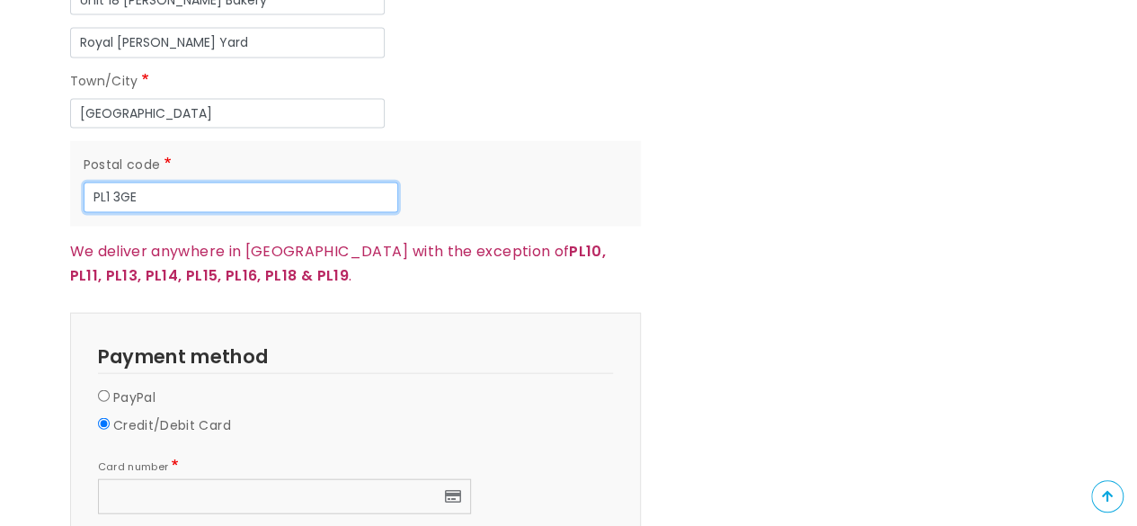
scroll to position [1960, 0]
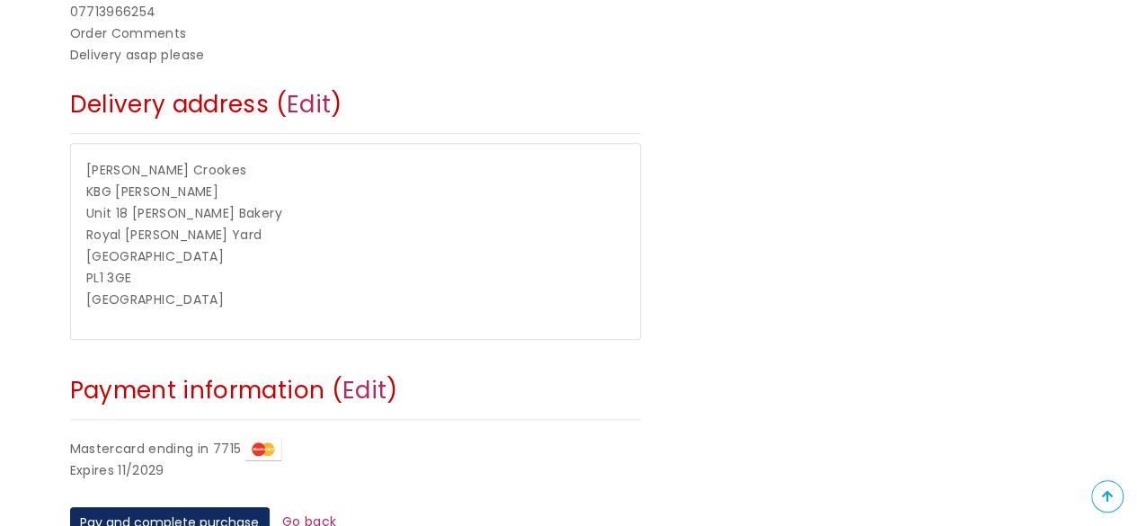
scroll to position [899, 0]
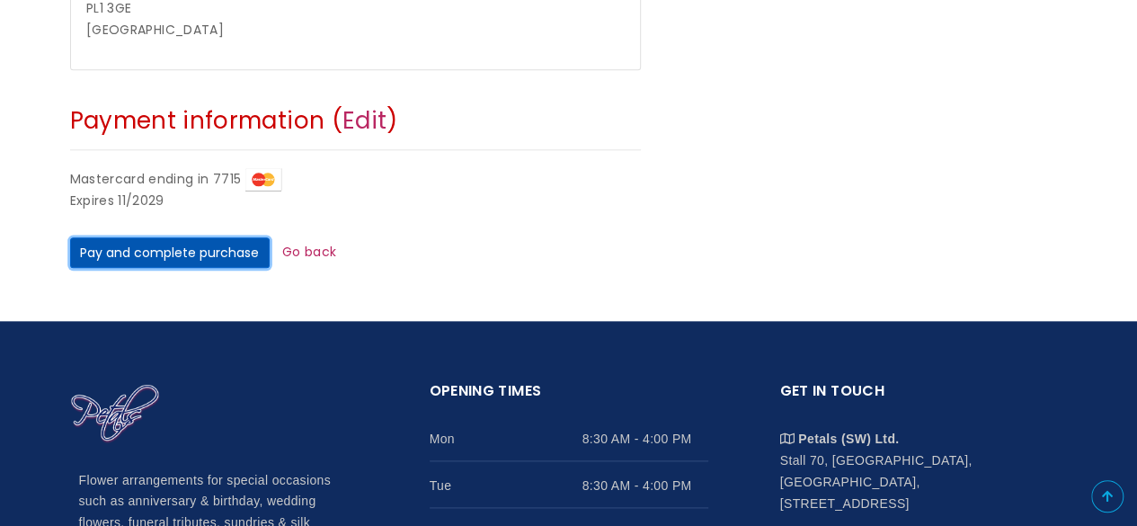
click at [171, 250] on button "Pay and complete purchase" at bounding box center [170, 252] width 200 height 31
